Goal: Check status

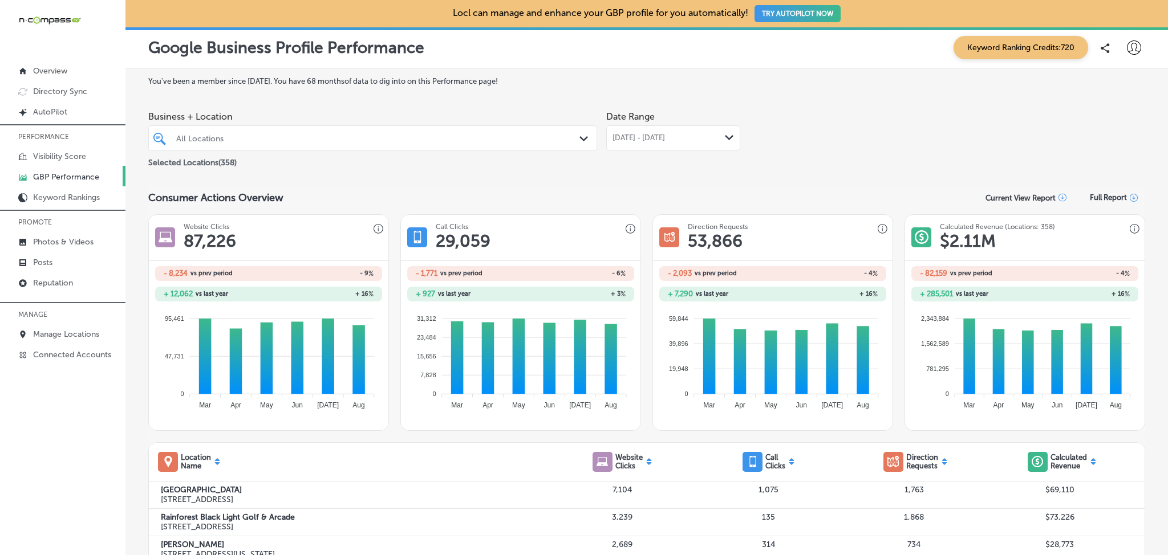
click at [334, 194] on div "Consumer Actions Overview Current View Report Full Report" at bounding box center [646, 197] width 997 height 22
click at [75, 195] on p "Keyword Rankings" at bounding box center [66, 198] width 67 height 10
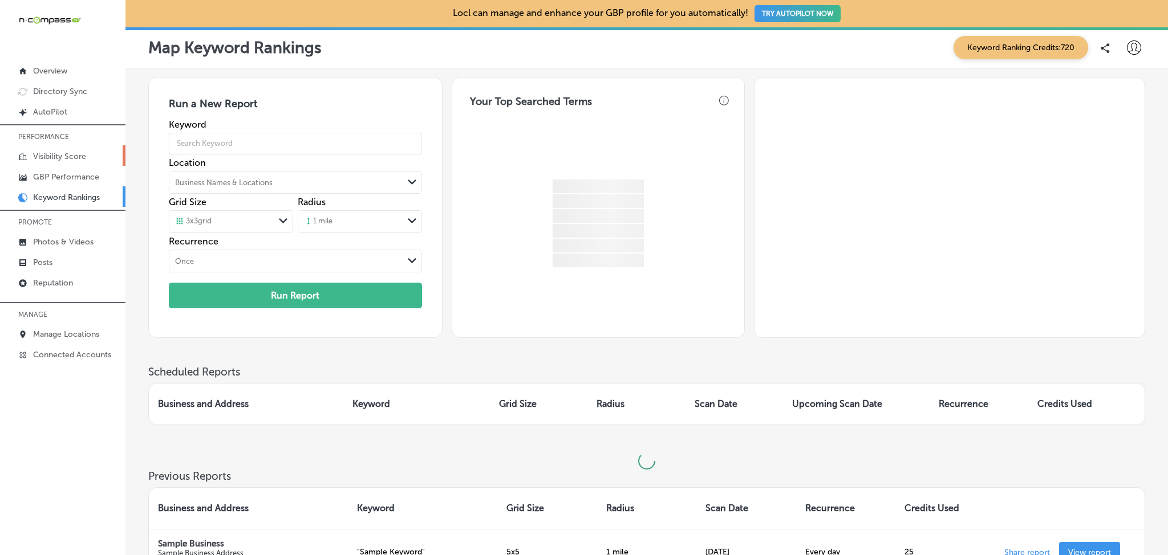
click at [70, 156] on p "Visibility Score" at bounding box center [59, 157] width 53 height 10
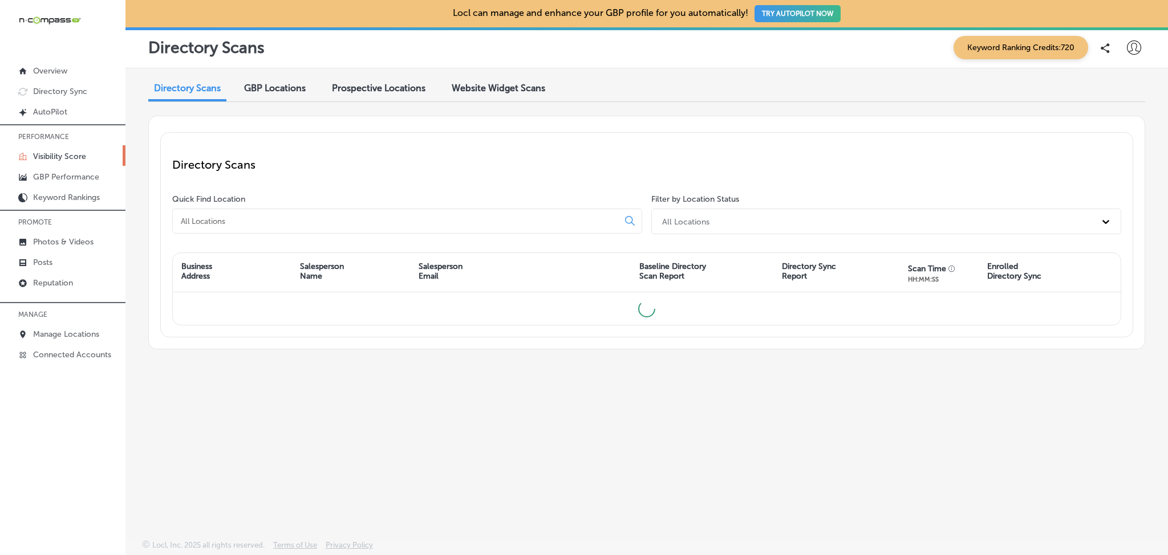
click at [224, 218] on input at bounding box center [398, 221] width 436 height 10
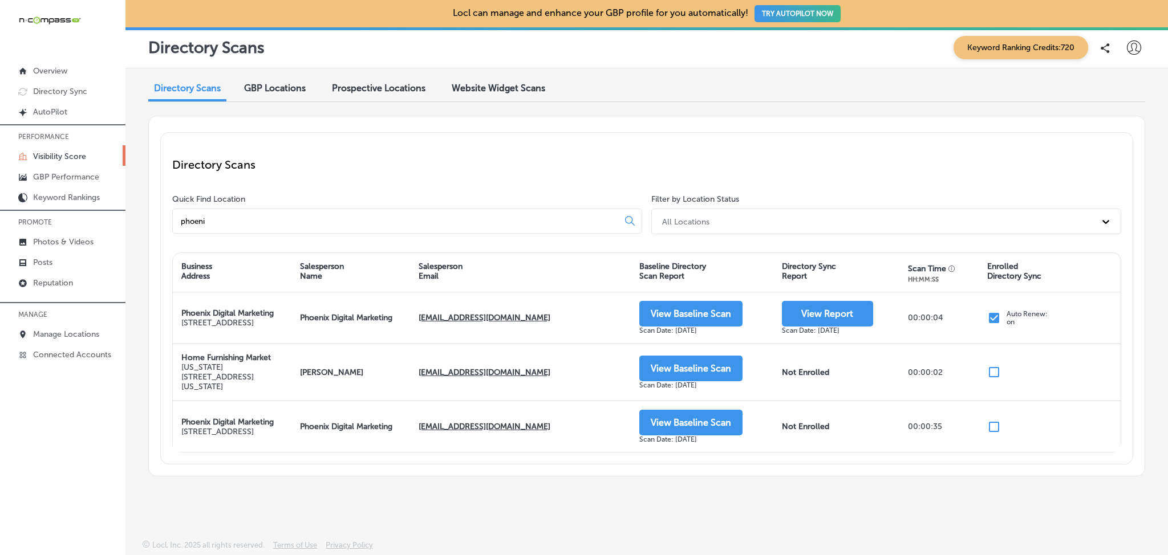
type input "phoeni"
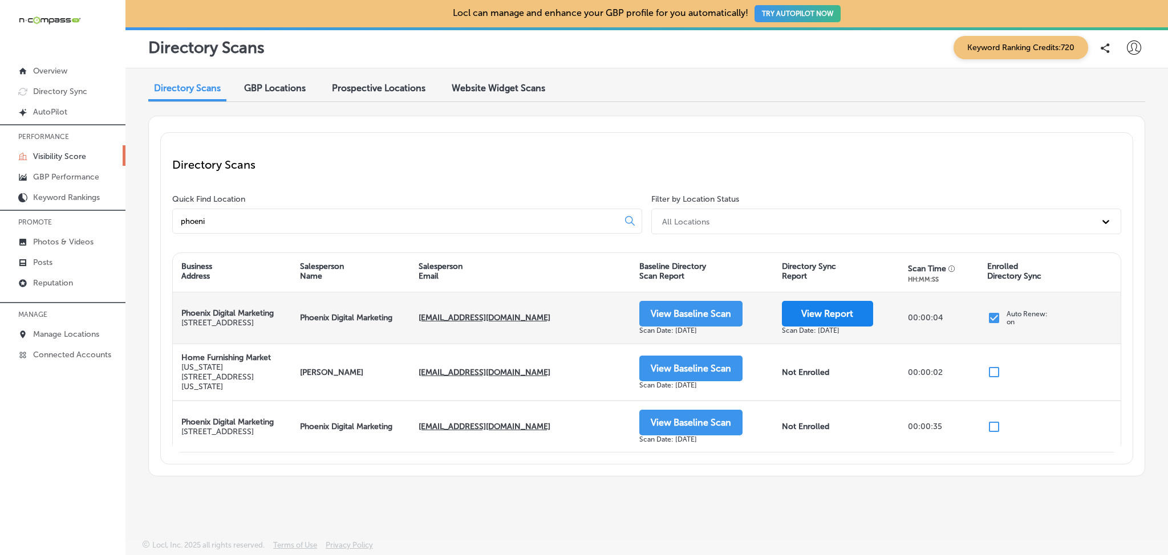
click at [797, 314] on button "View Report" at bounding box center [827, 314] width 91 height 26
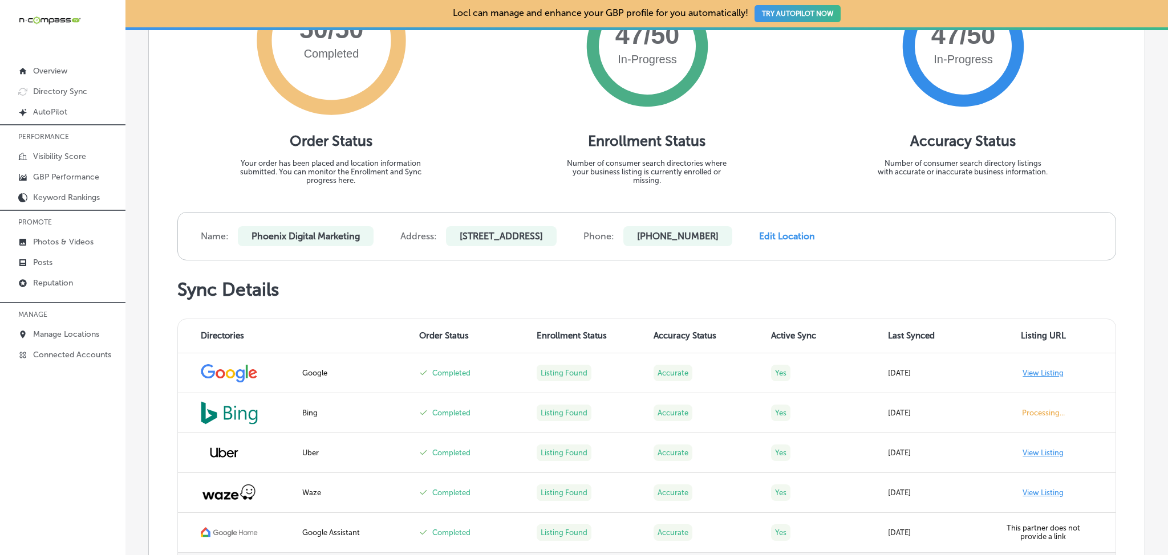
scroll to position [108, 0]
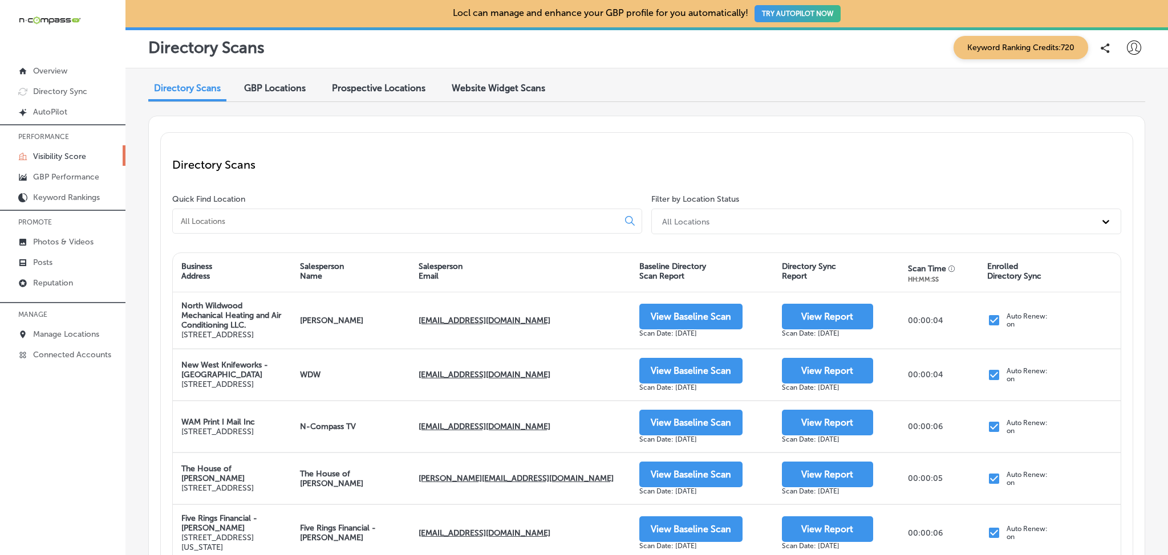
click at [301, 230] on div at bounding box center [407, 221] width 470 height 25
click at [306, 222] on input at bounding box center [398, 221] width 436 height 10
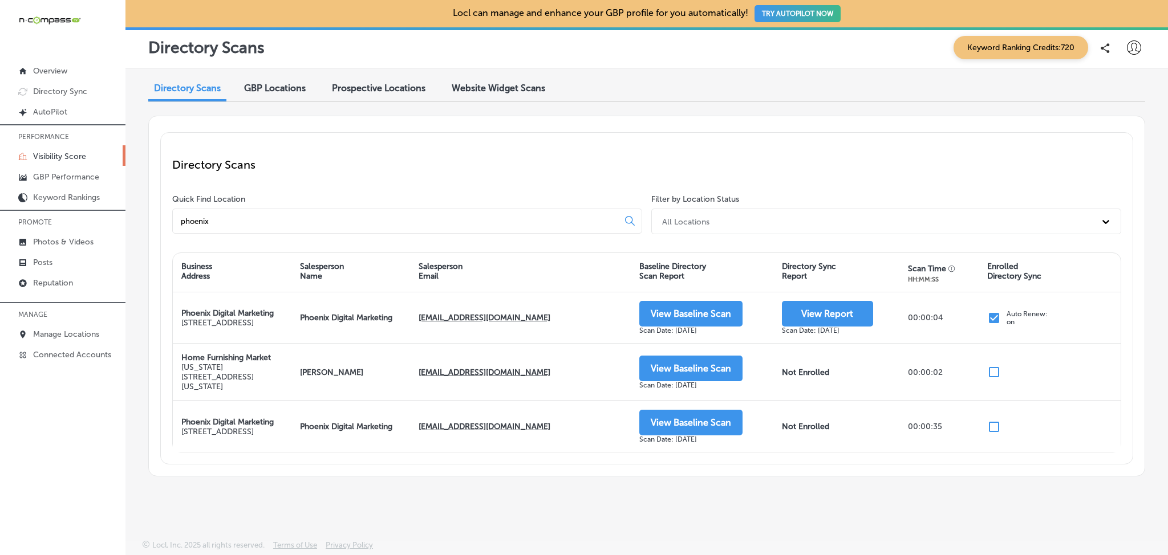
type input "phoenix"
click at [764, 224] on div "All Locations" at bounding box center [875, 221] width 439 height 19
drag, startPoint x: 784, startPoint y: 186, endPoint x: 768, endPoint y: 215, distance: 32.7
click at [784, 186] on div "Directory Scans Quick Find Location [GEOGRAPHIC_DATA] Filter by Location Status…" at bounding box center [646, 298] width 973 height 332
